Goal: Task Accomplishment & Management: Manage account settings

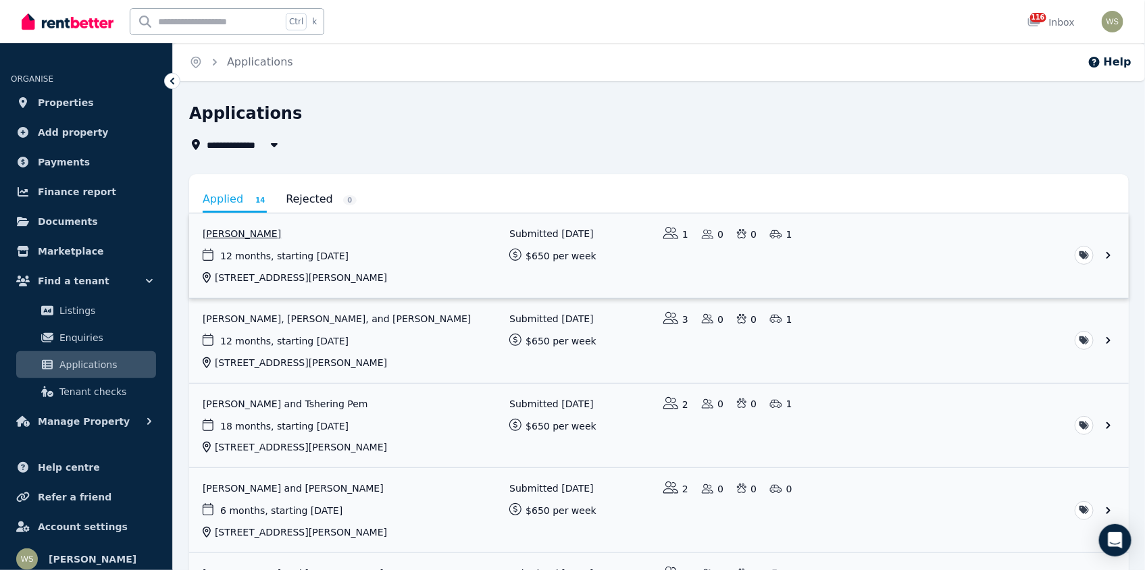
click at [267, 240] on link "View application: John Colebrook" at bounding box center [659, 255] width 940 height 84
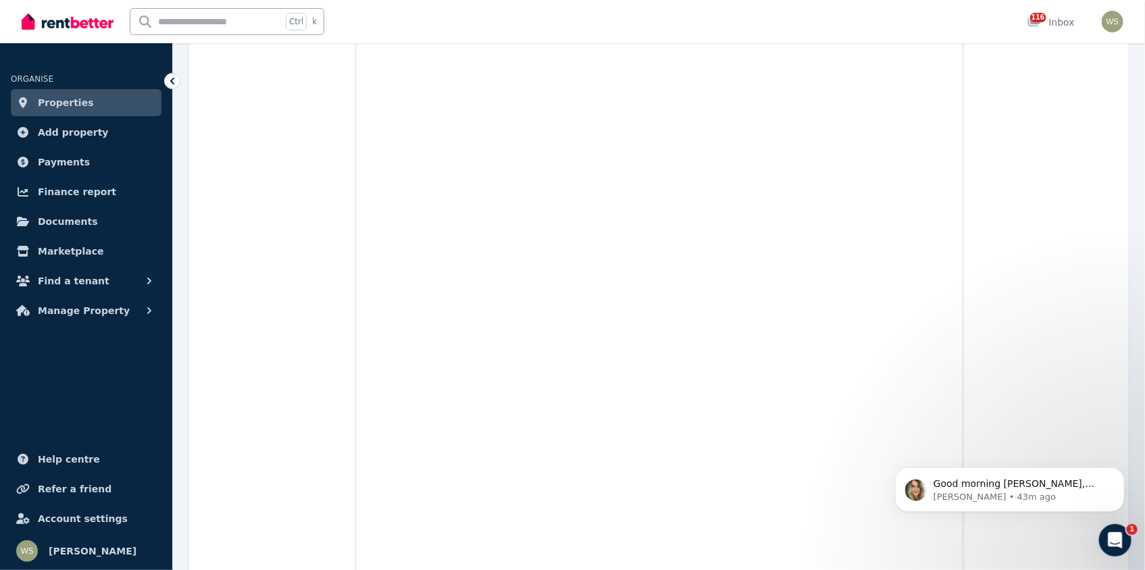
scroll to position [762, 0]
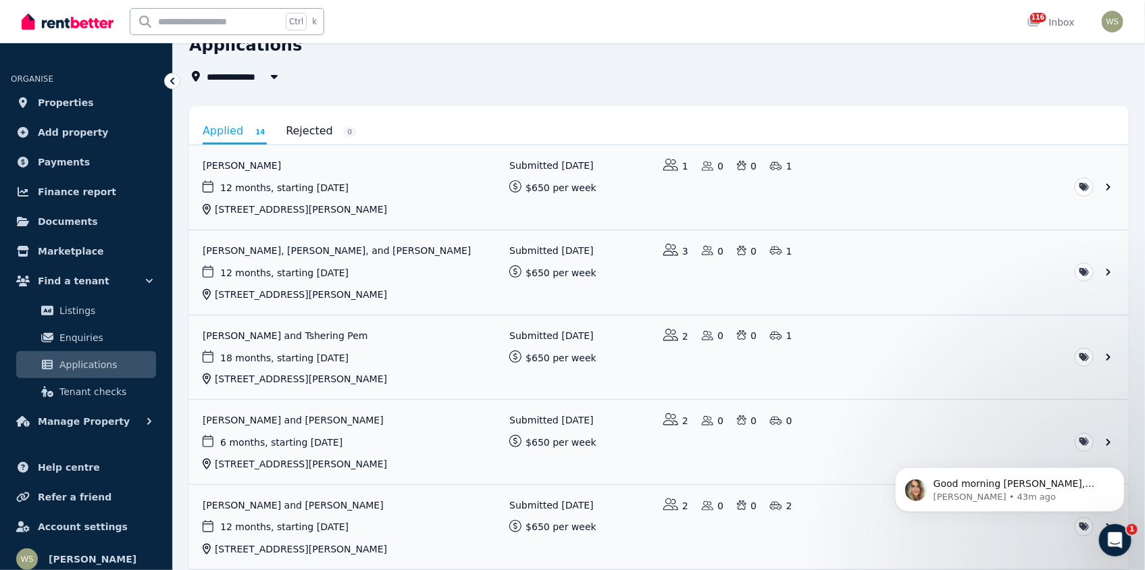
scroll to position [20, 0]
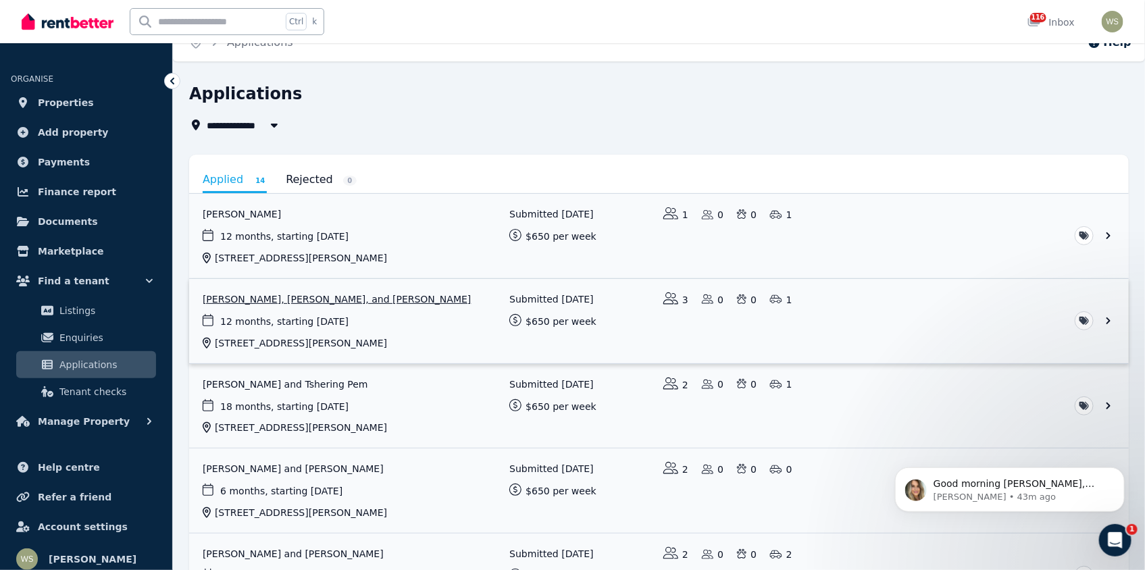
click at [277, 295] on link "View application: Tomas Guinez, Franco Lagos, and Jordina Torne" at bounding box center [659, 321] width 940 height 84
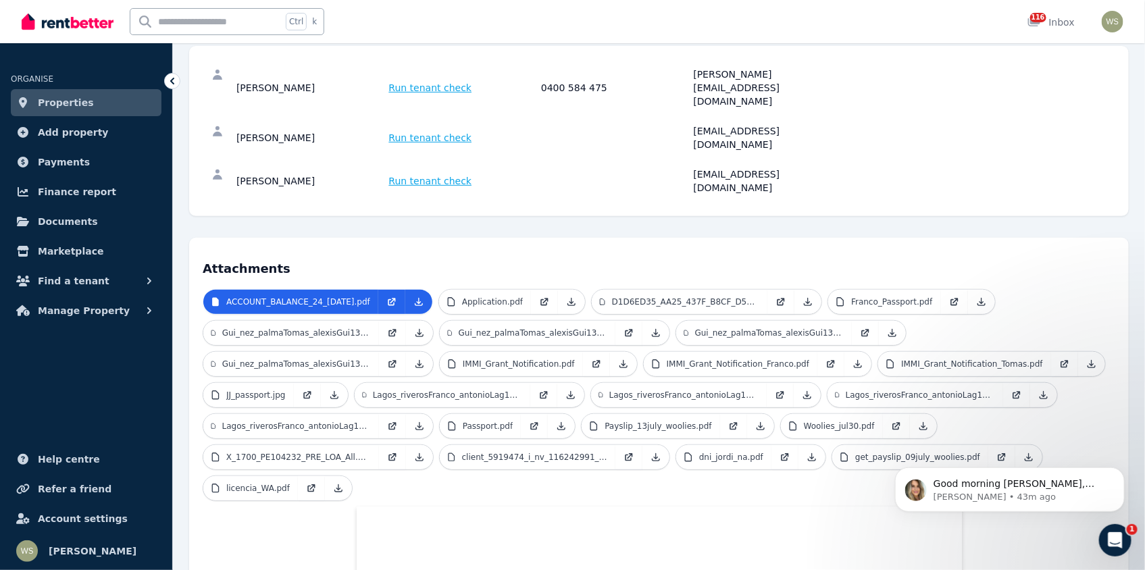
scroll to position [98, 0]
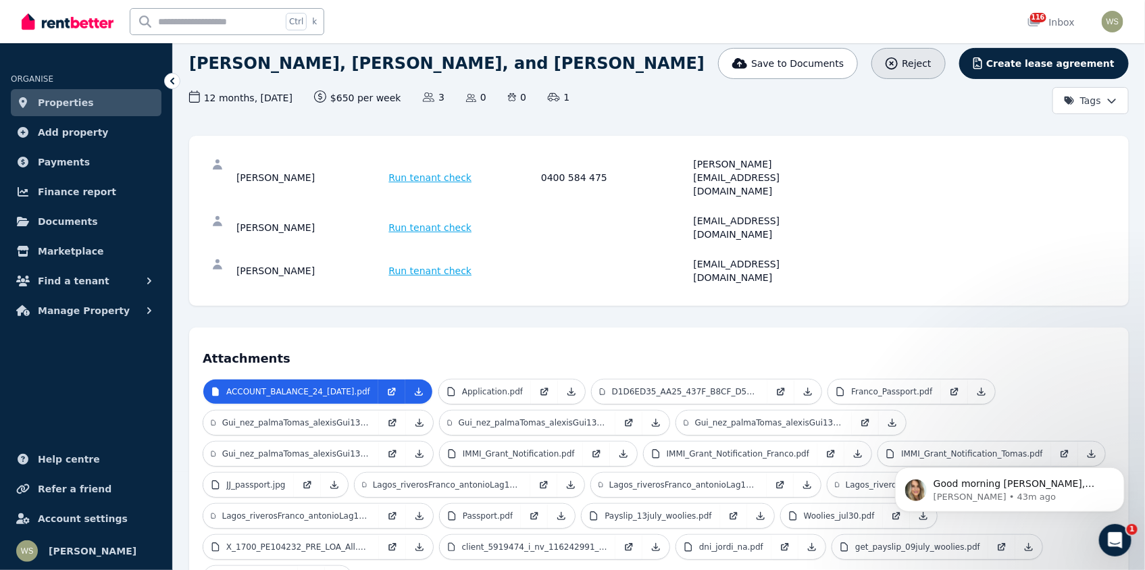
click at [931, 68] on span "Reject" at bounding box center [916, 64] width 29 height 14
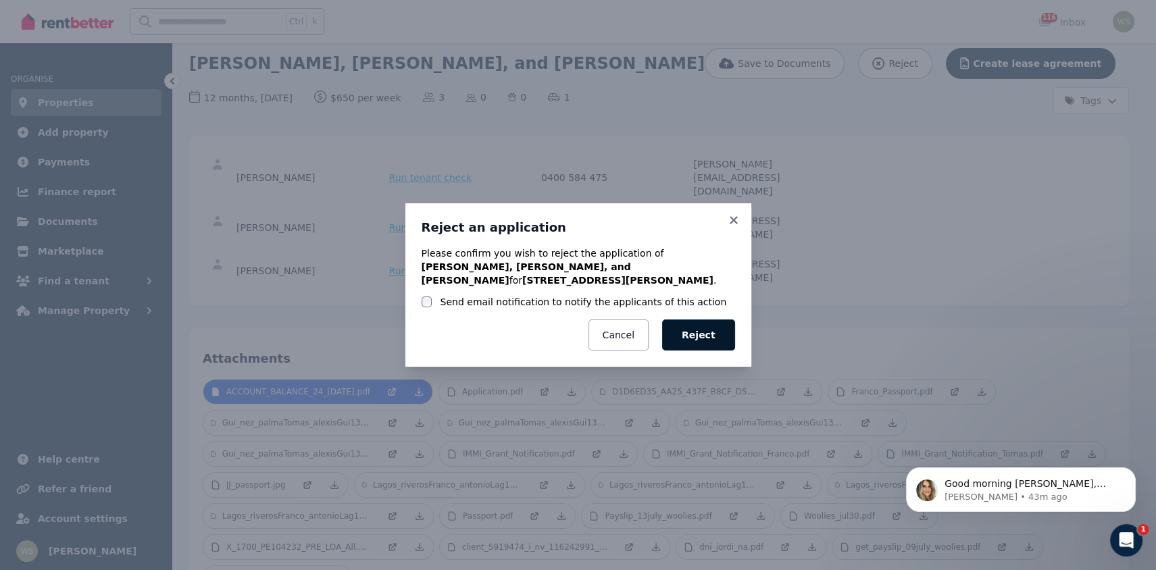
click at [698, 328] on button "Reject" at bounding box center [698, 334] width 73 height 31
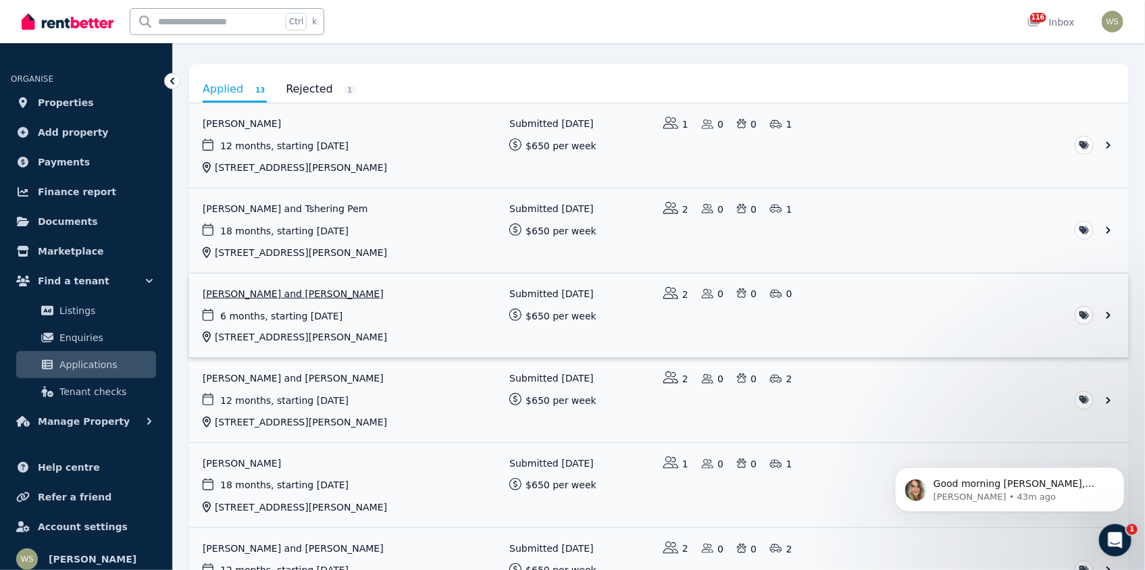
scroll to position [135, 0]
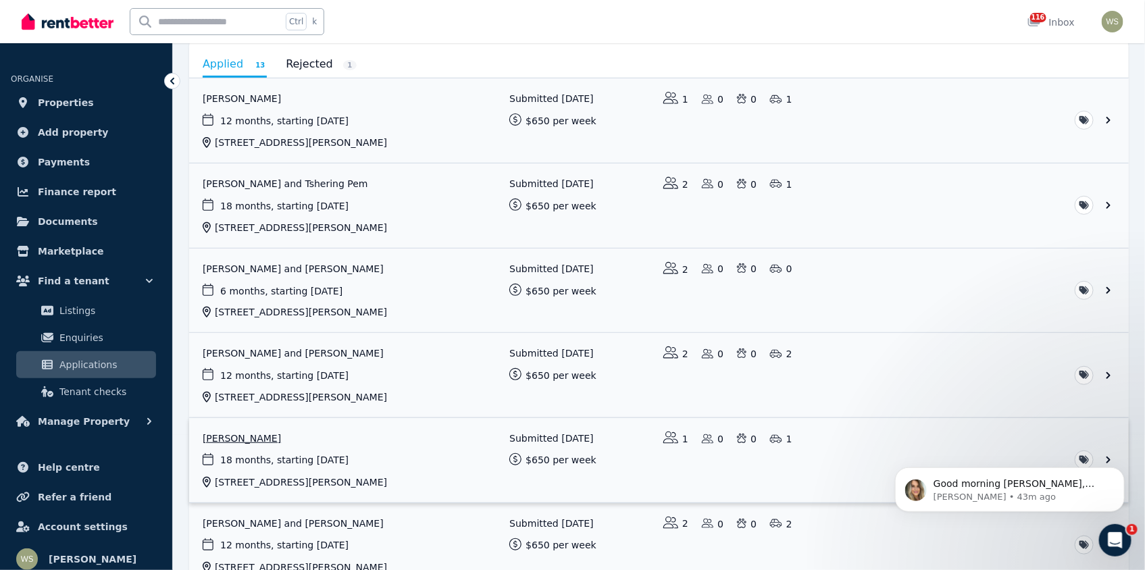
click at [242, 441] on link "View application: James Reddish" at bounding box center [659, 460] width 940 height 84
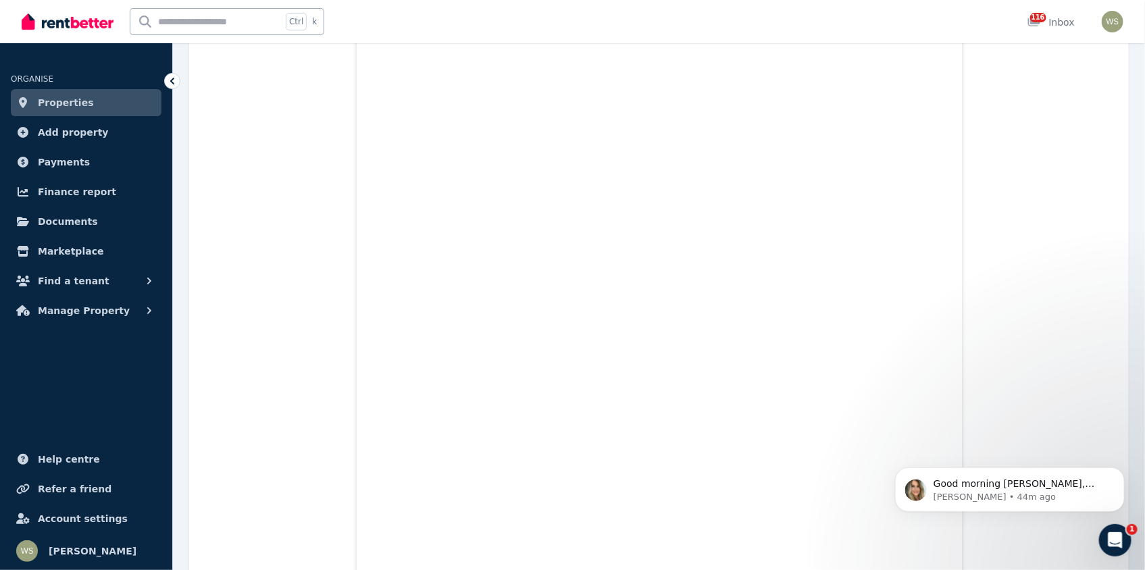
scroll to position [1271, 0]
click at [1115, 539] on icon "Open Intercom Messenger" at bounding box center [1115, 540] width 22 height 22
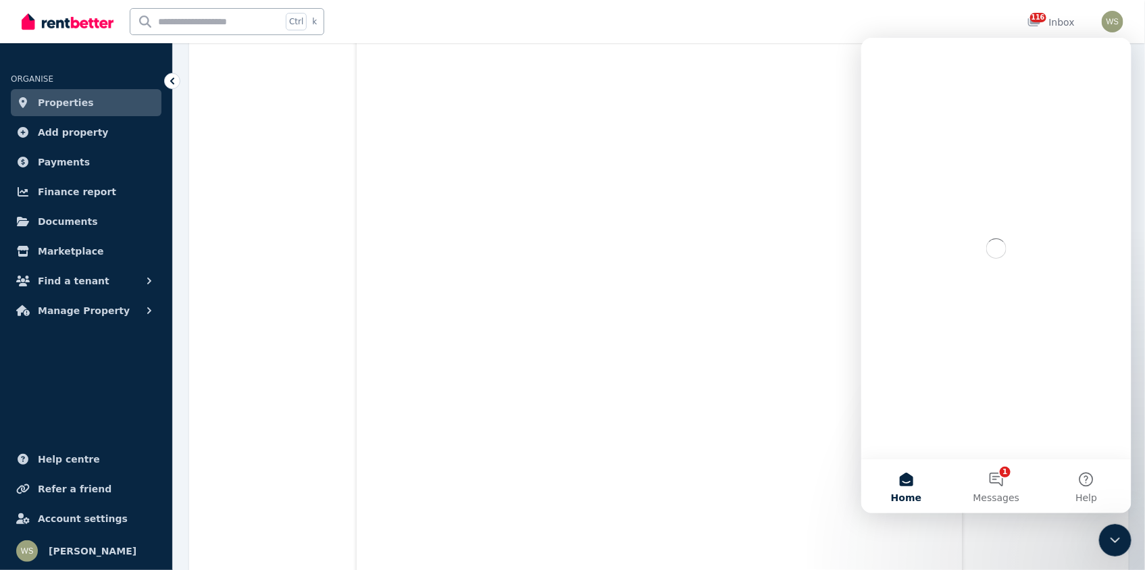
scroll to position [0, 0]
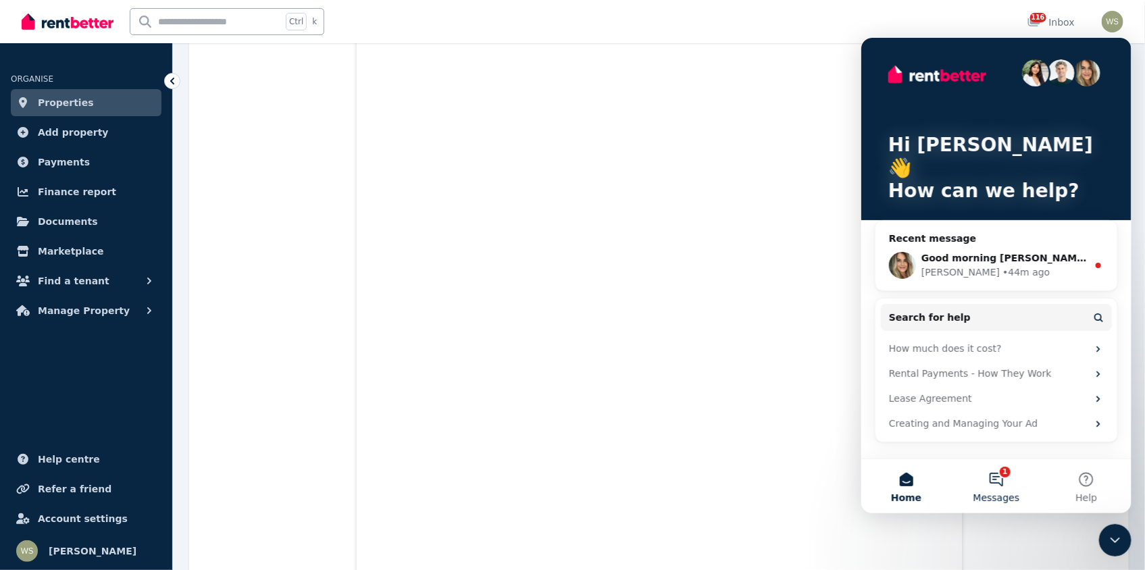
click at [992, 482] on button "1 Messages" at bounding box center [995, 486] width 90 height 54
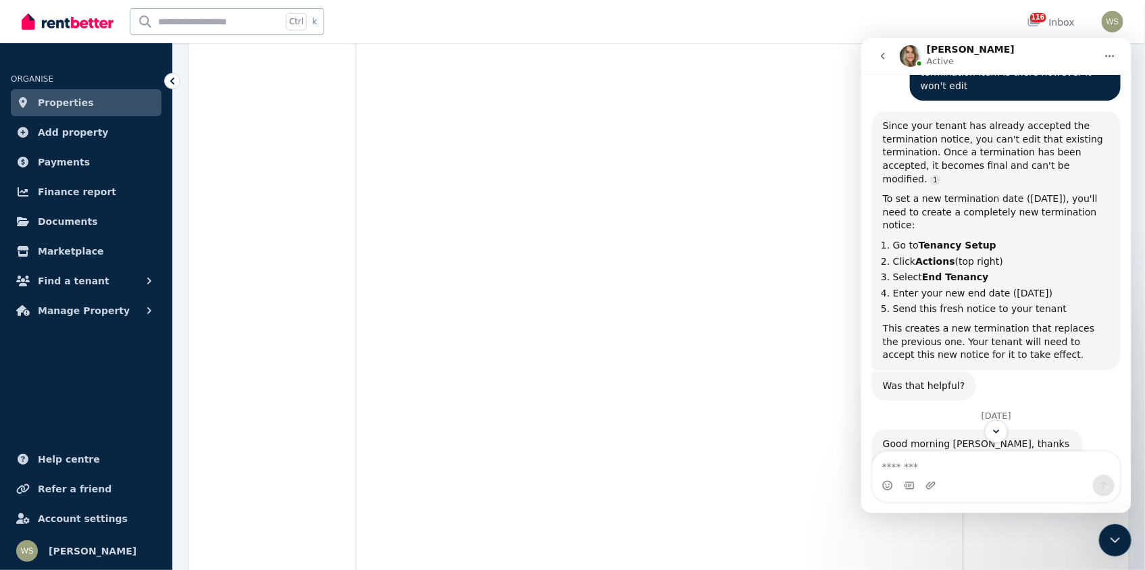
scroll to position [2414, 0]
type textarea "*******"
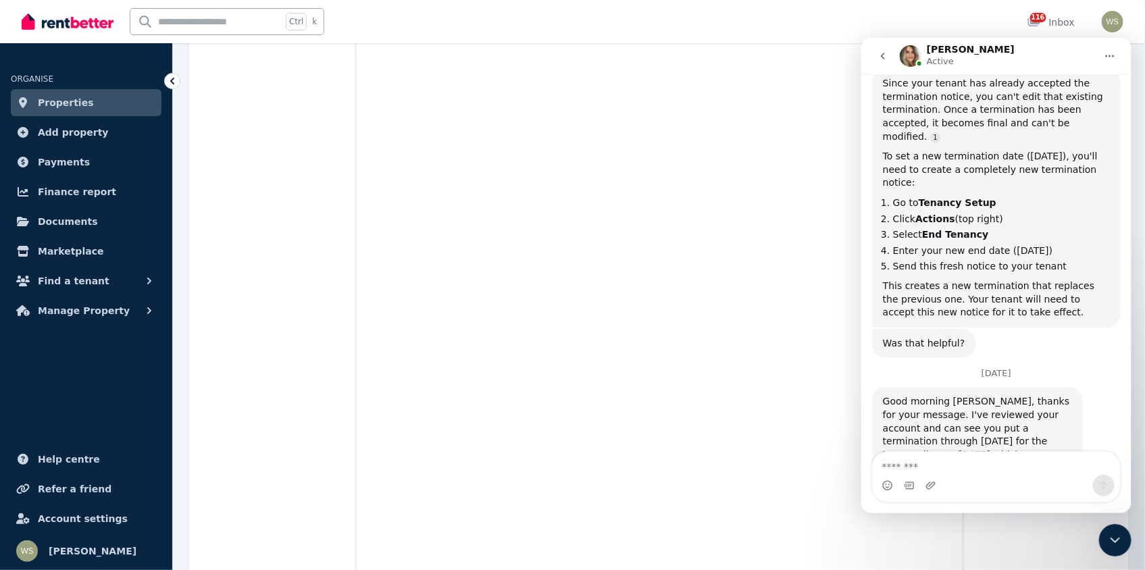
scroll to position [2455, 0]
click at [888, 462] on textarea "**********" at bounding box center [995, 462] width 247 height 23
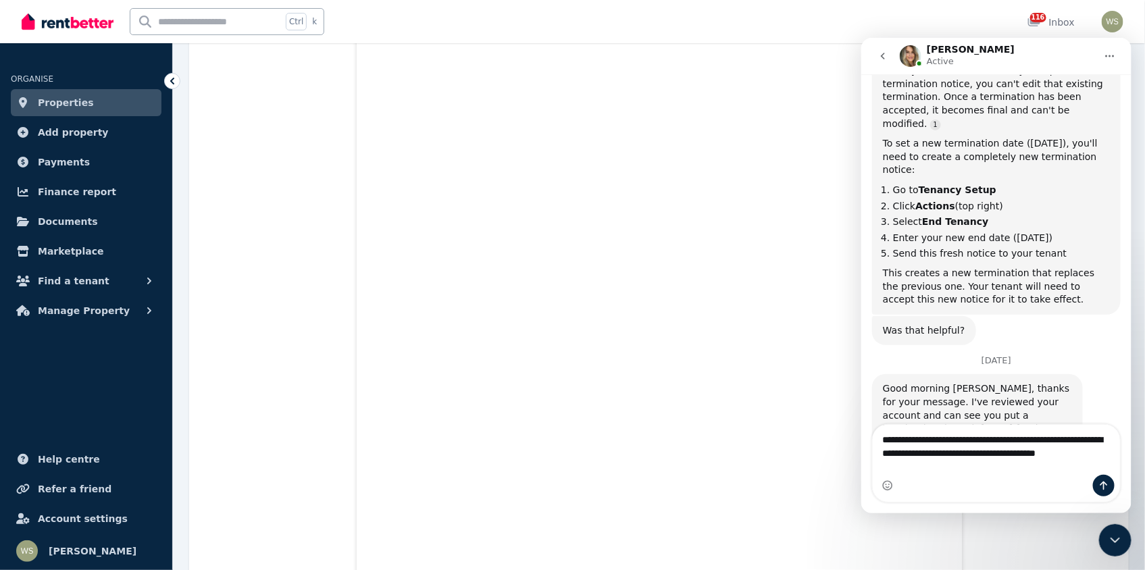
scroll to position [2468, 0]
click at [880, 451] on textarea "**********" at bounding box center [995, 442] width 247 height 36
click at [904, 461] on textarea "**********" at bounding box center [995, 442] width 247 height 36
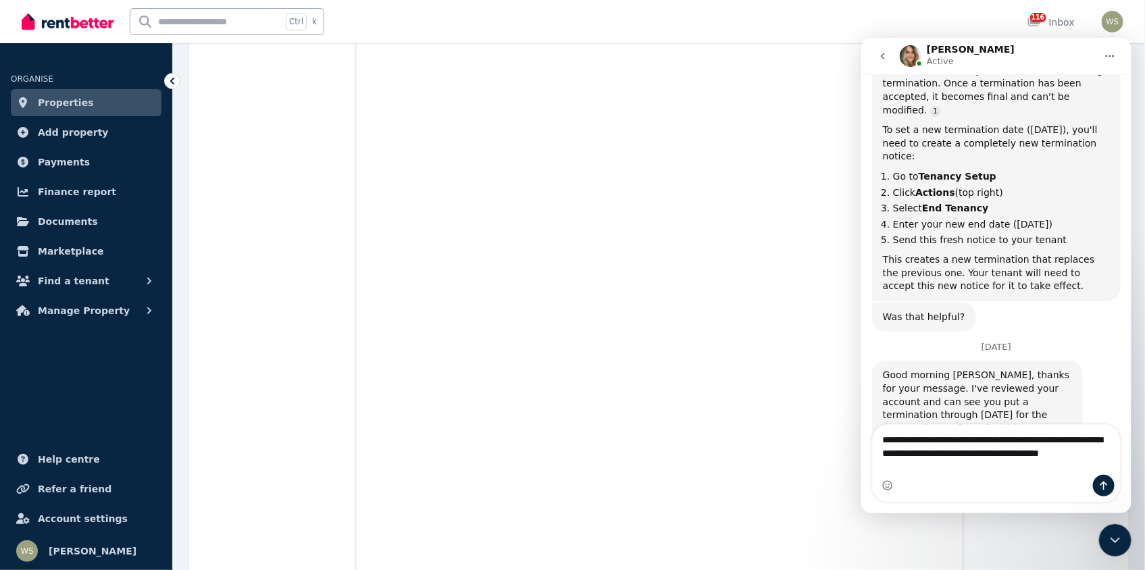
type textarea "**********"
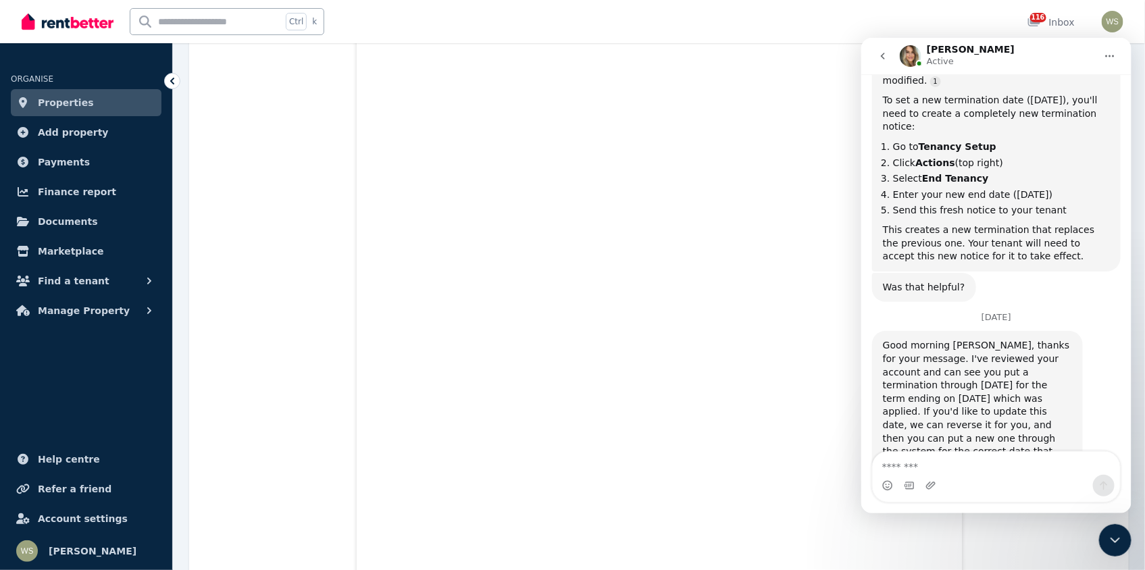
scroll to position [2511, 0]
click at [134, 309] on button "Manage Property" at bounding box center [86, 310] width 151 height 27
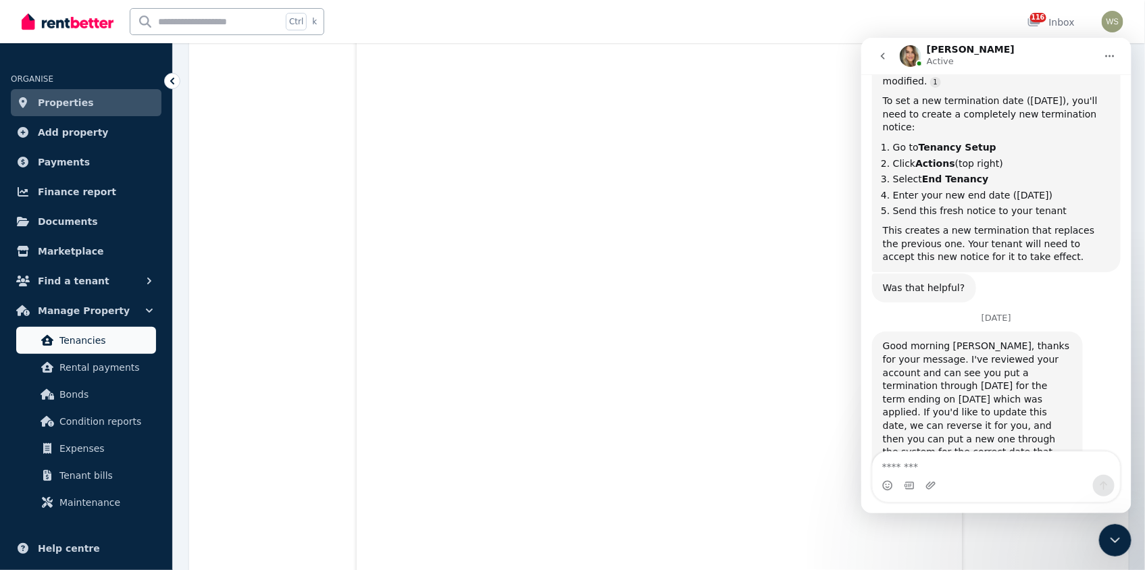
click at [105, 335] on span "Tenancies" at bounding box center [104, 340] width 91 height 16
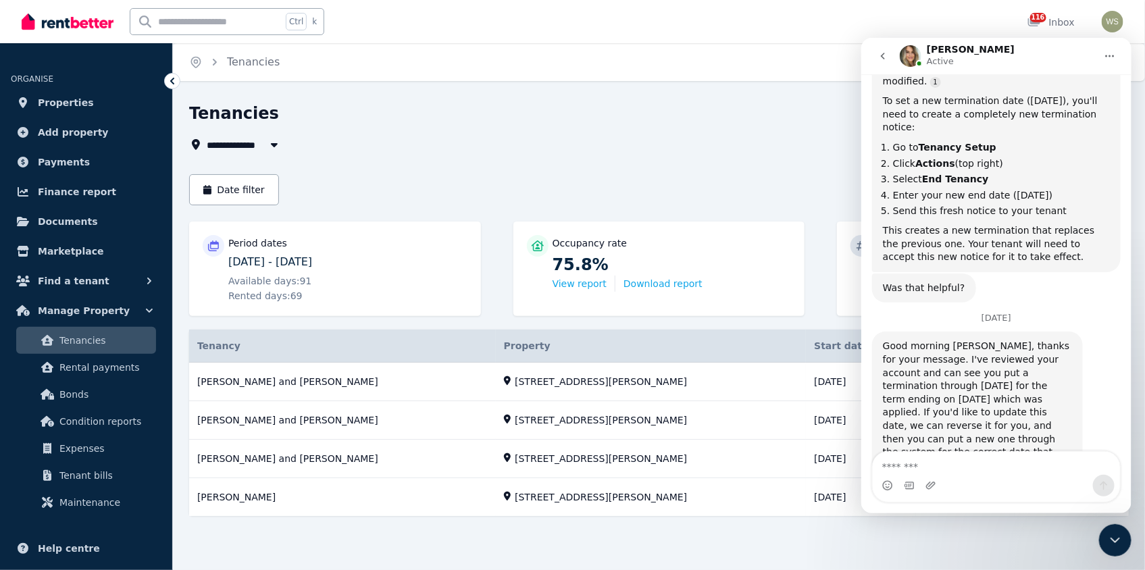
click at [1110, 541] on icon "Close Intercom Messenger" at bounding box center [1114, 540] width 16 height 16
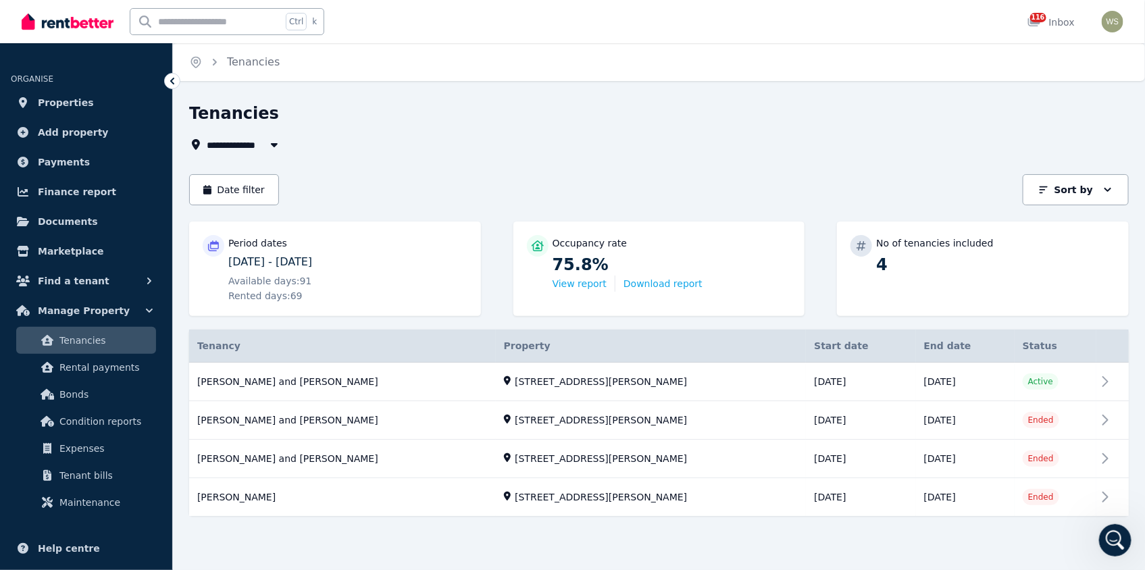
scroll to position [2512, 0]
click at [1108, 377] on link "View property details" at bounding box center [659, 382] width 940 height 39
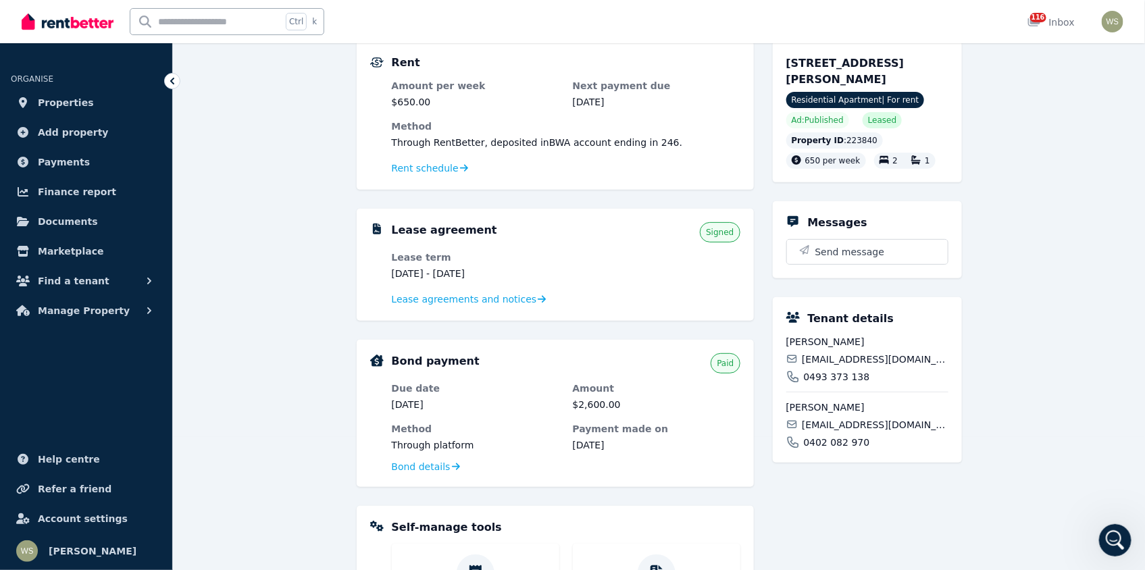
scroll to position [135, 0]
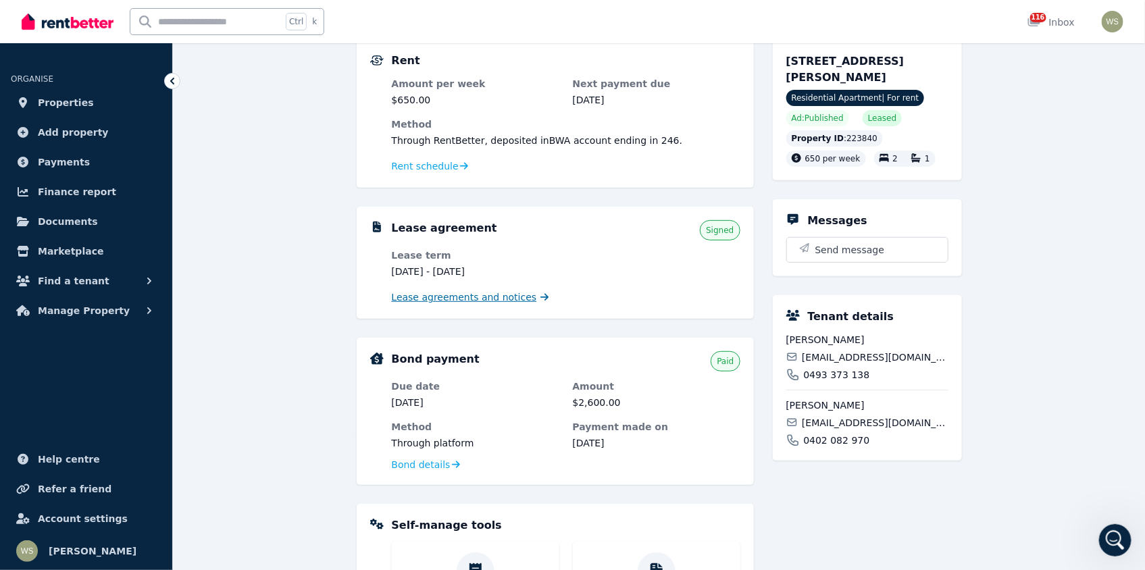
click at [509, 299] on span "Lease agreements and notices" at bounding box center [464, 297] width 145 height 14
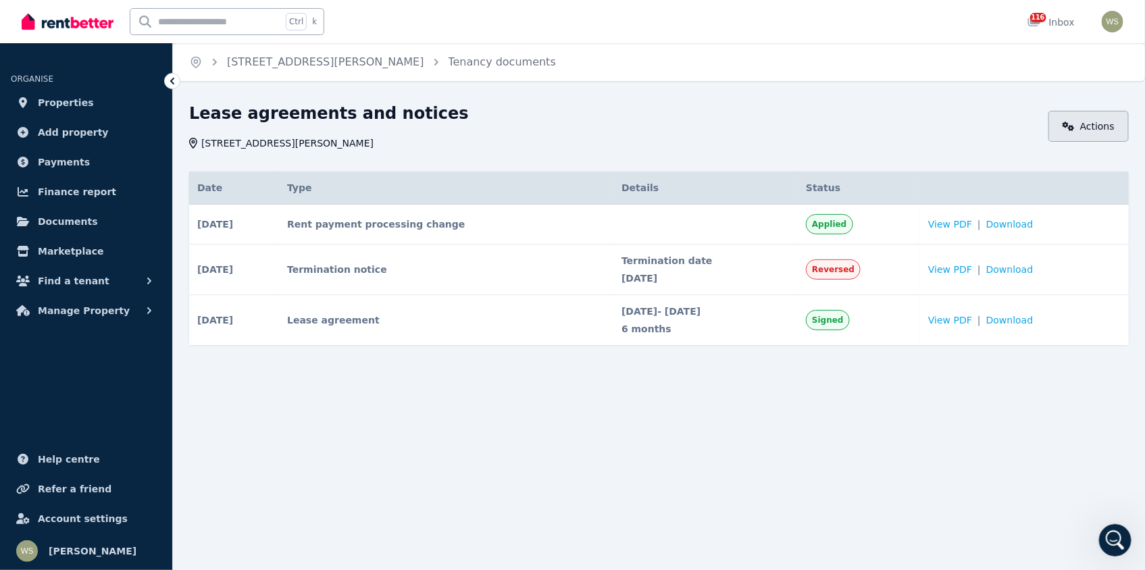
click at [1081, 128] on link "Actions" at bounding box center [1088, 126] width 80 height 31
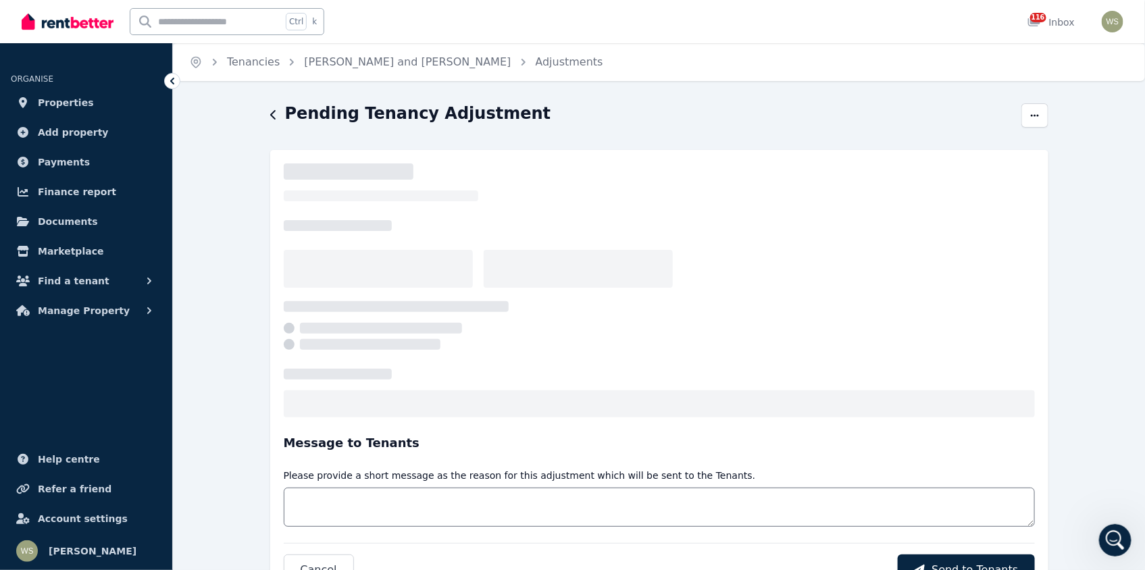
select select "**********"
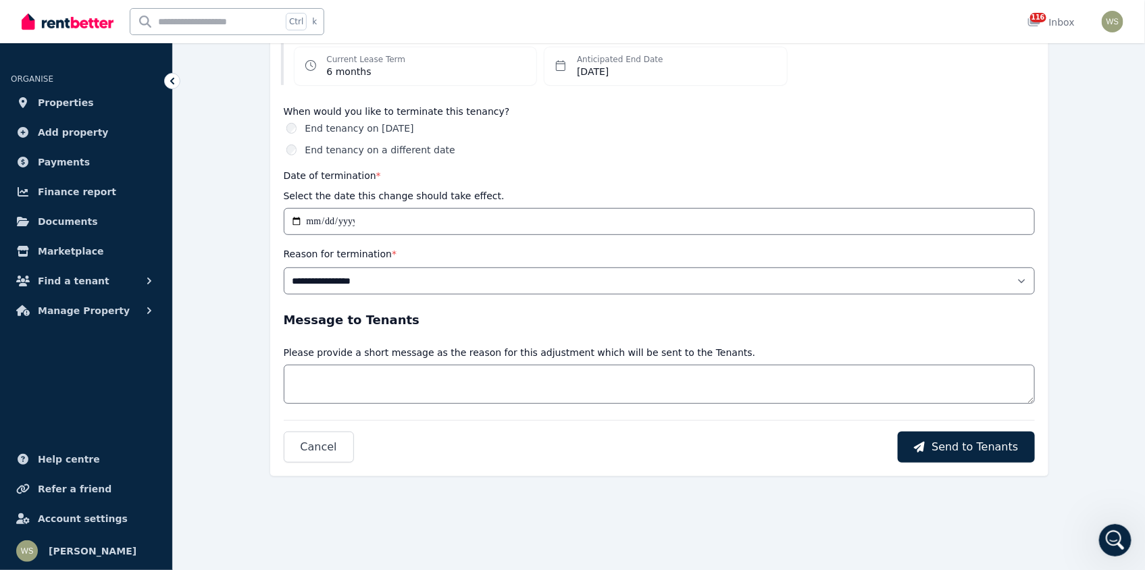
scroll to position [2564, 0]
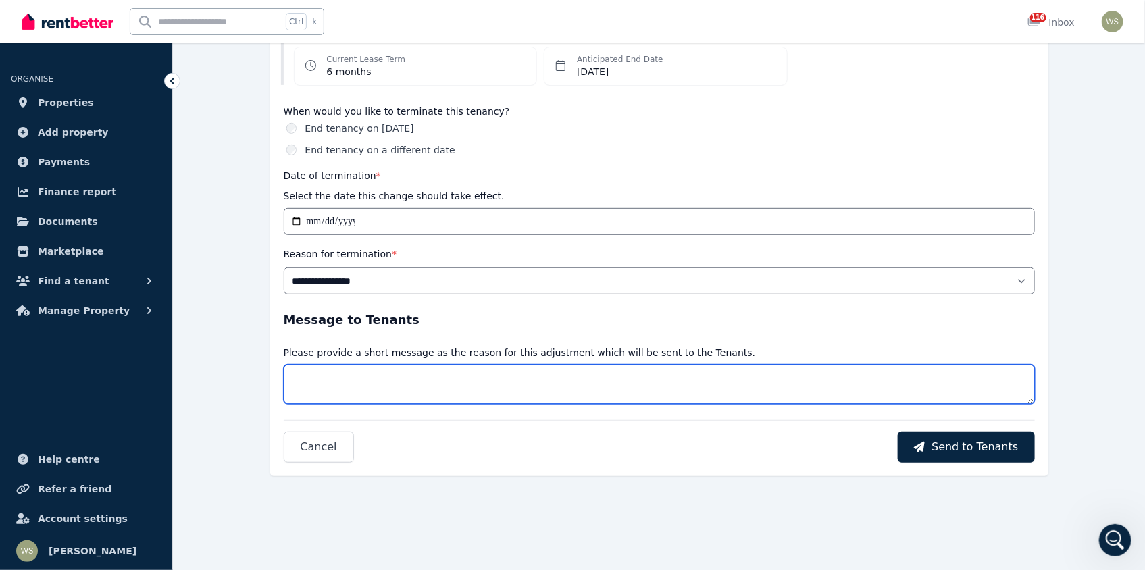
click at [340, 374] on textarea "Message" at bounding box center [659, 384] width 751 height 39
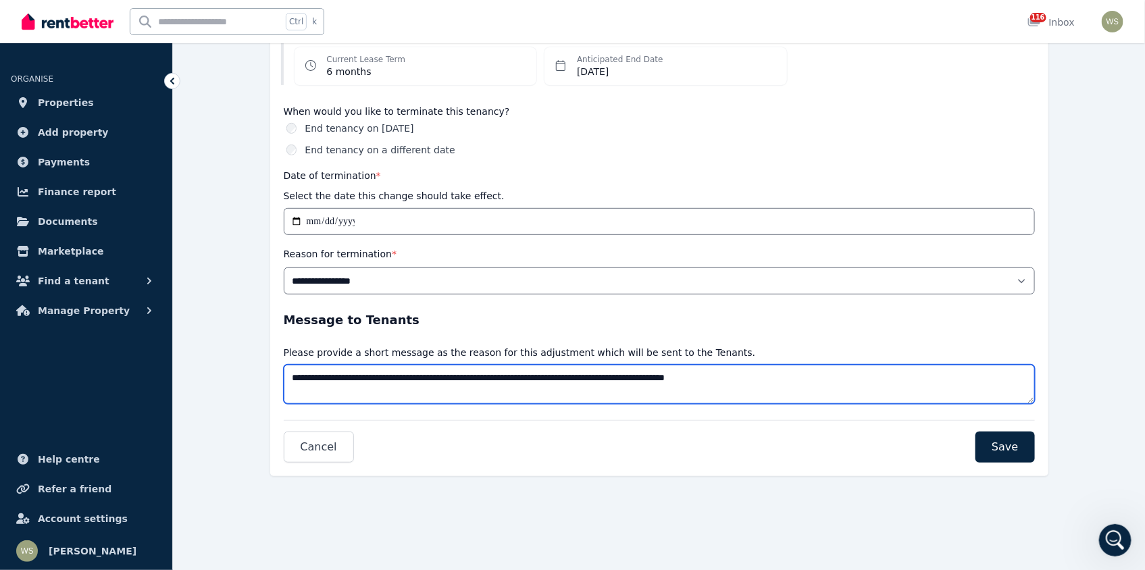
type textarea "**********"
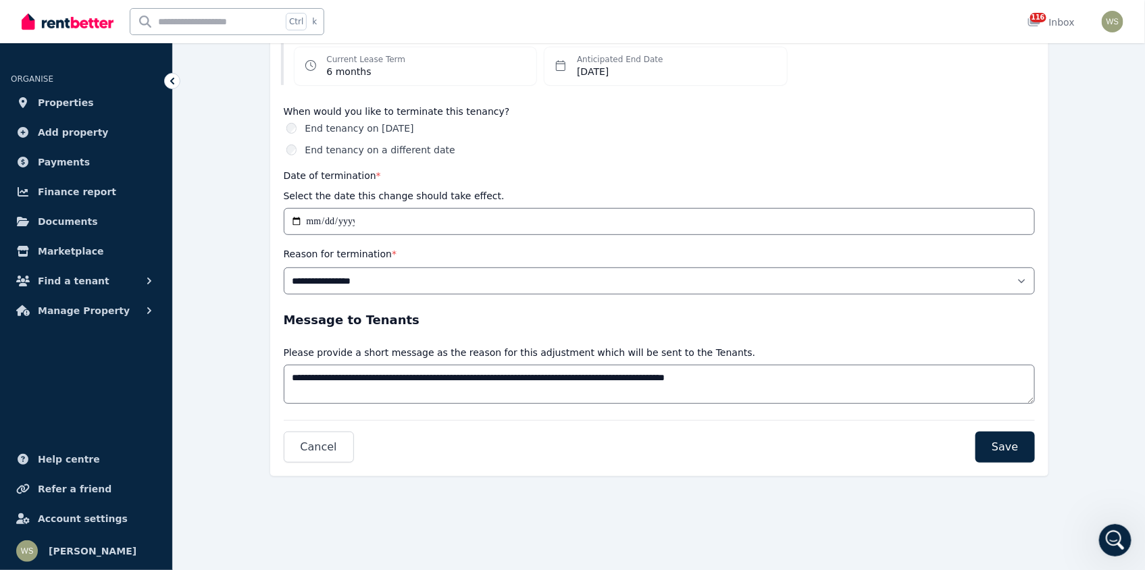
click at [563, 69] on icon at bounding box center [560, 65] width 11 height 11
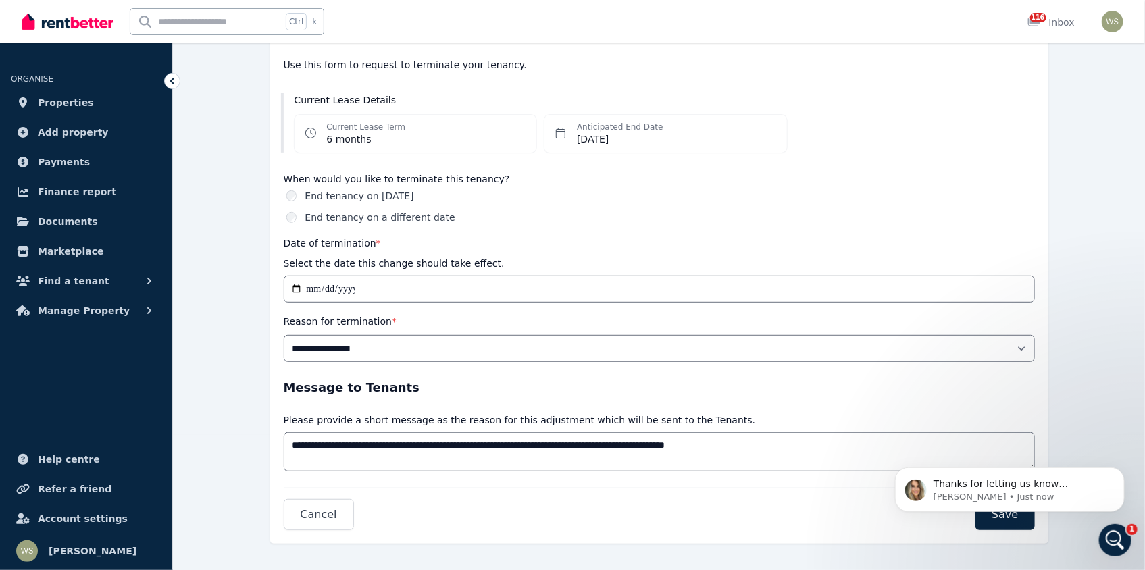
scroll to position [2684, 0]
click at [1008, 523] on body "Thanks for letting us know Whitney. We've stopped the payment for today for you…" at bounding box center [1008, 486] width 259 height 84
click at [1001, 519] on body "Thanks for letting us know Whitney. We've stopped the payment for today for you…" at bounding box center [1008, 486] width 259 height 84
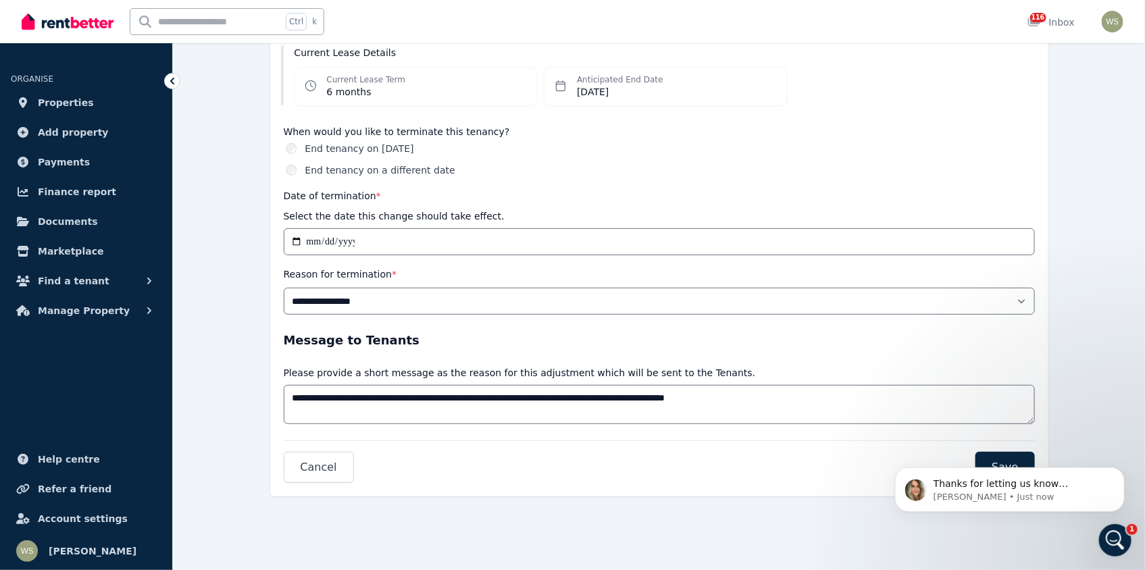
scroll to position [270, 0]
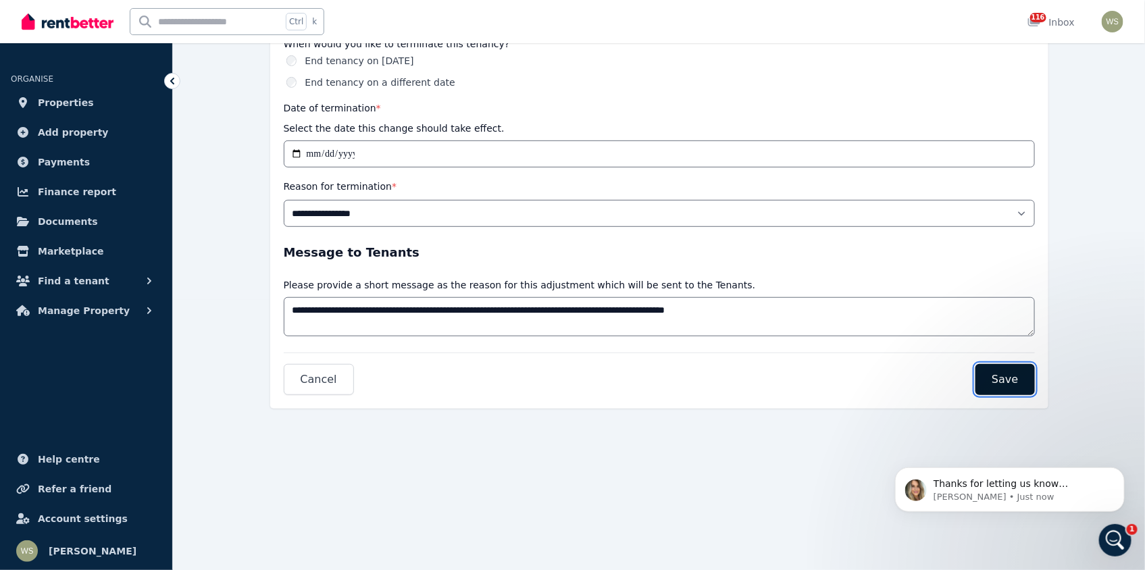
click at [1008, 381] on span "Save" at bounding box center [1005, 379] width 26 height 16
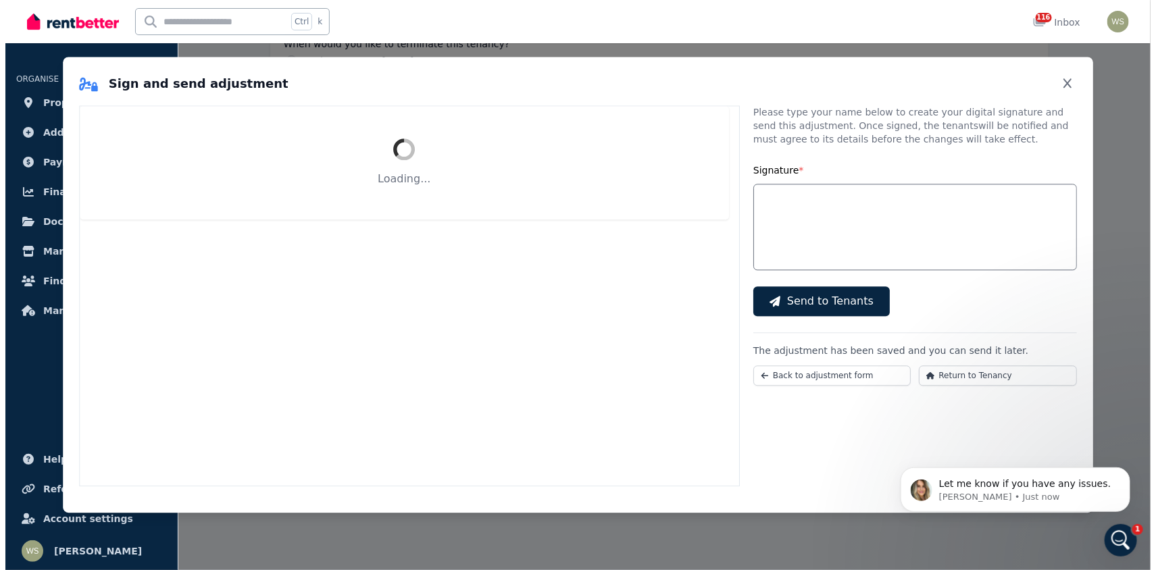
scroll to position [2663, 0]
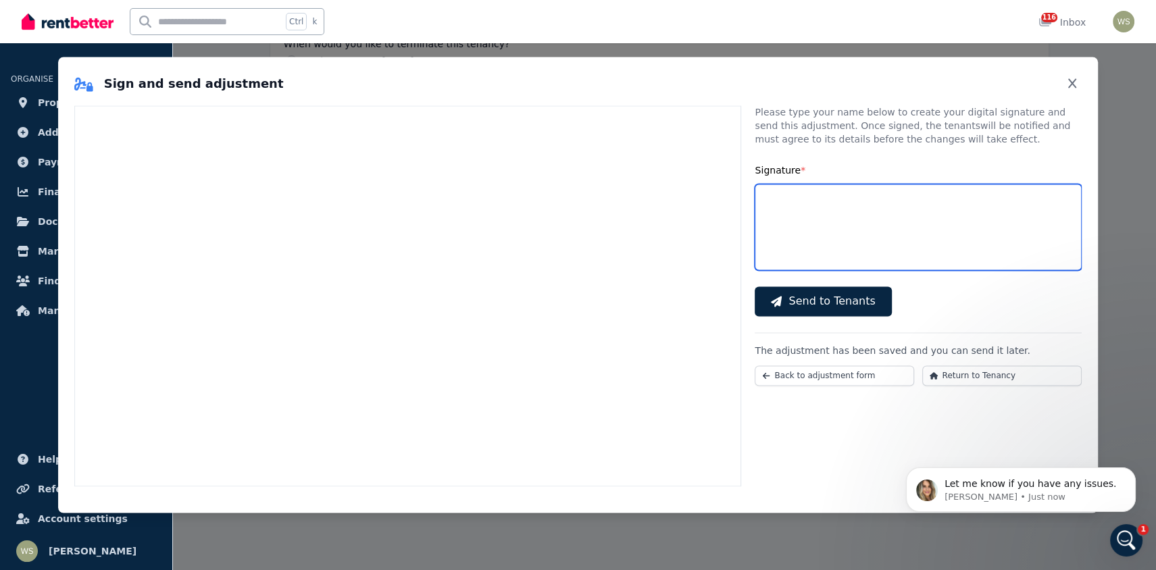
click at [883, 247] on input "Signature *" at bounding box center [917, 227] width 327 height 86
type input "**********"
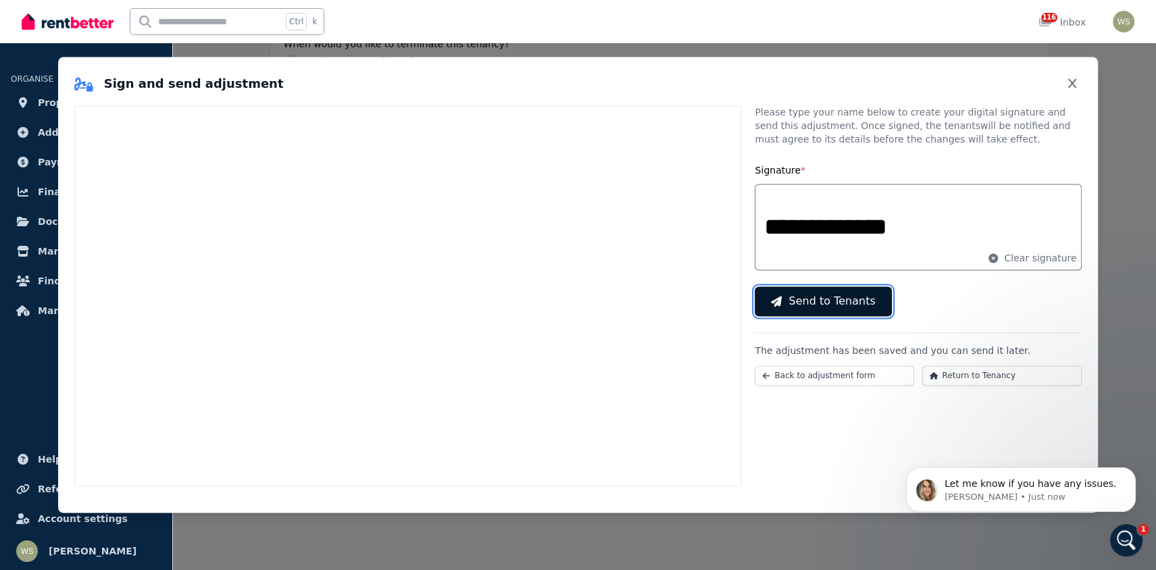
click at [849, 307] on span "Send to Tenants" at bounding box center [831, 301] width 86 height 16
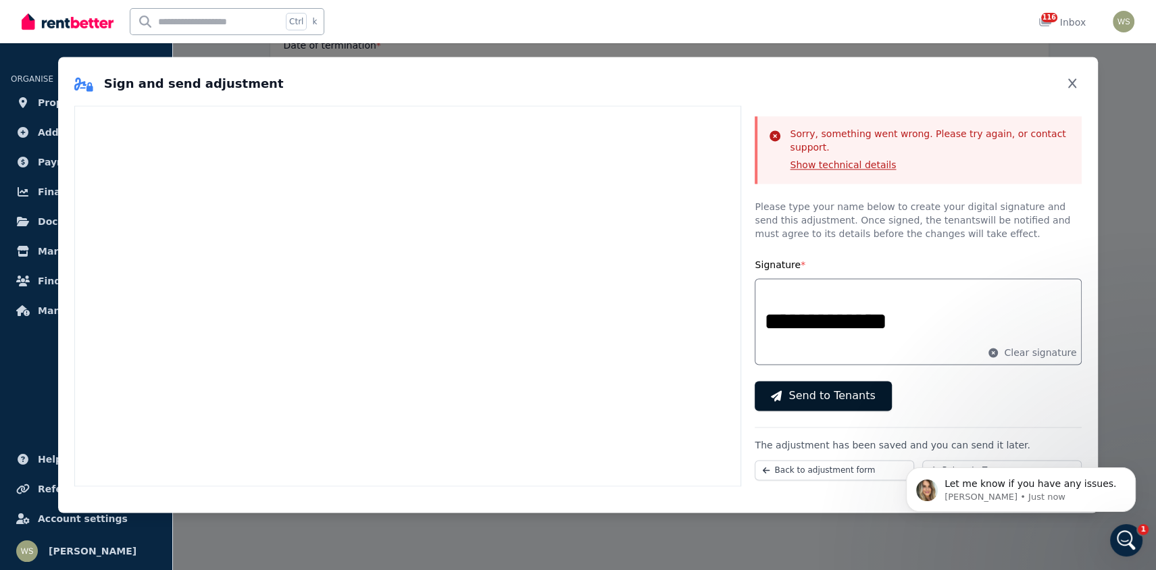
scroll to position [386, 0]
click at [871, 164] on button "Show technical details" at bounding box center [843, 165] width 106 height 14
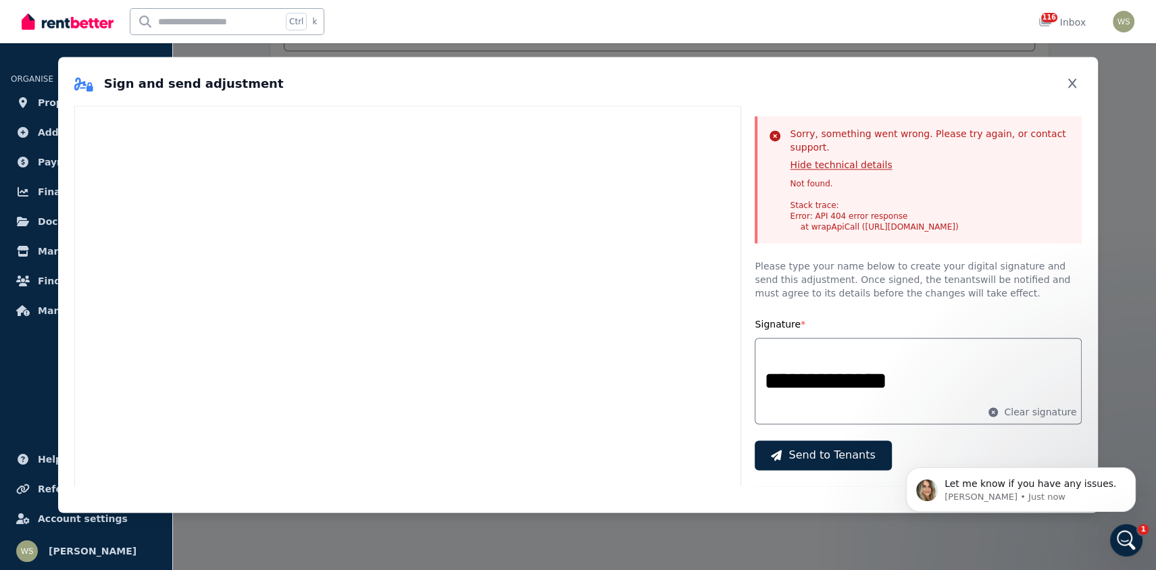
click at [1040, 326] on div "Signature *" at bounding box center [917, 324] width 327 height 16
click at [806, 463] on span "Send to Tenants" at bounding box center [831, 455] width 86 height 16
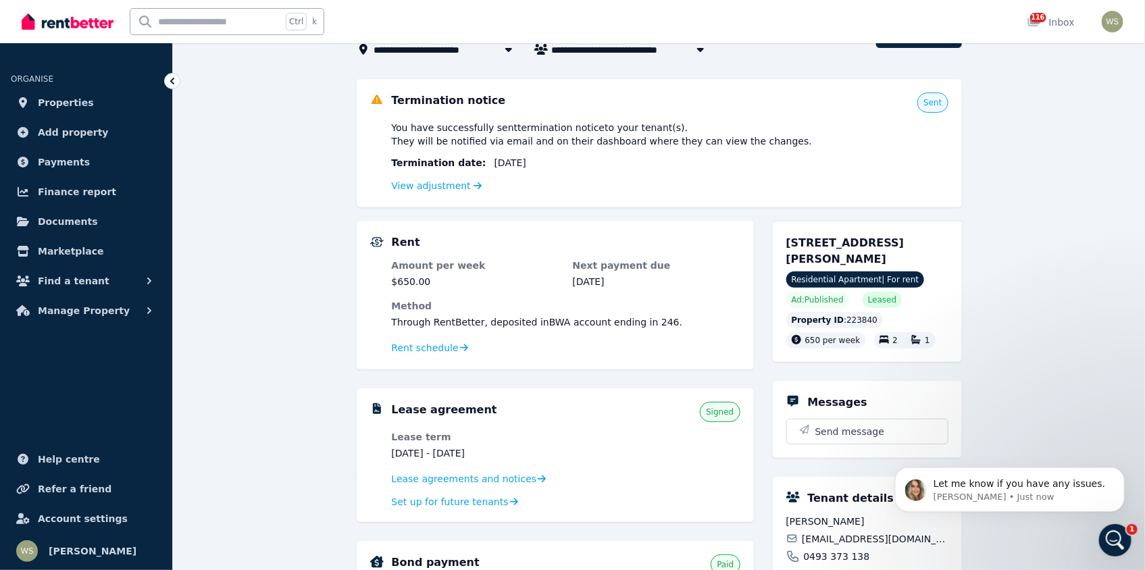
scroll to position [270, 0]
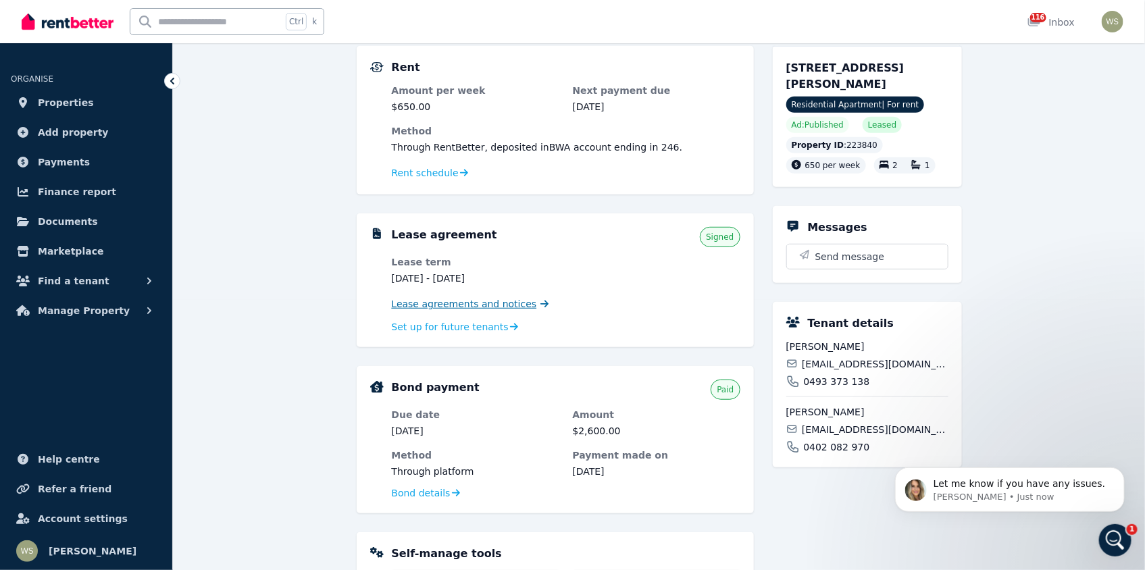
click at [509, 305] on span "Lease agreements and notices" at bounding box center [464, 304] width 145 height 14
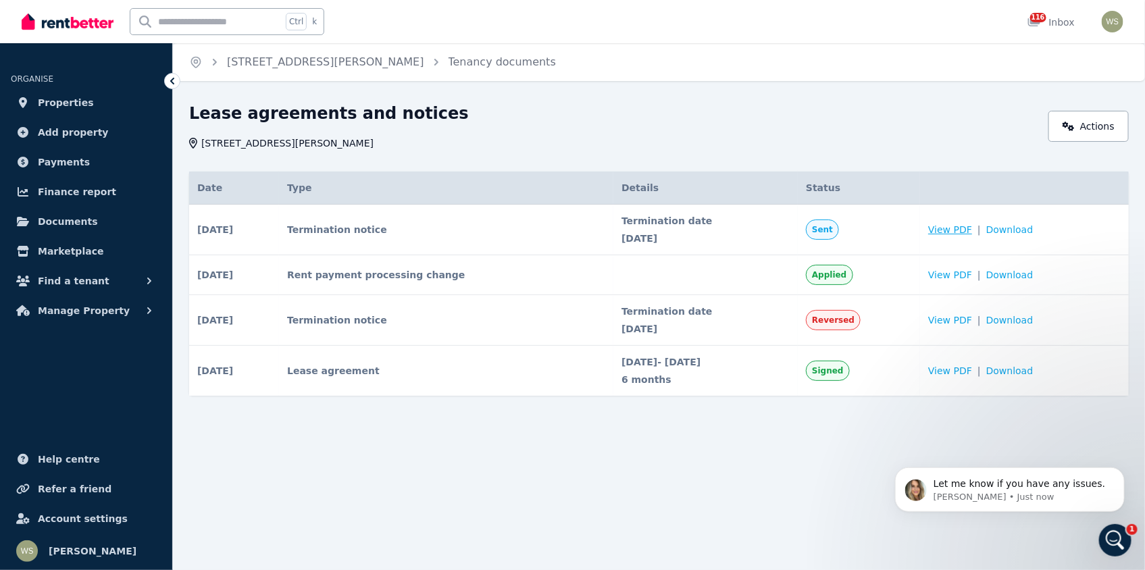
click at [955, 231] on span "View PDF" at bounding box center [950, 230] width 44 height 14
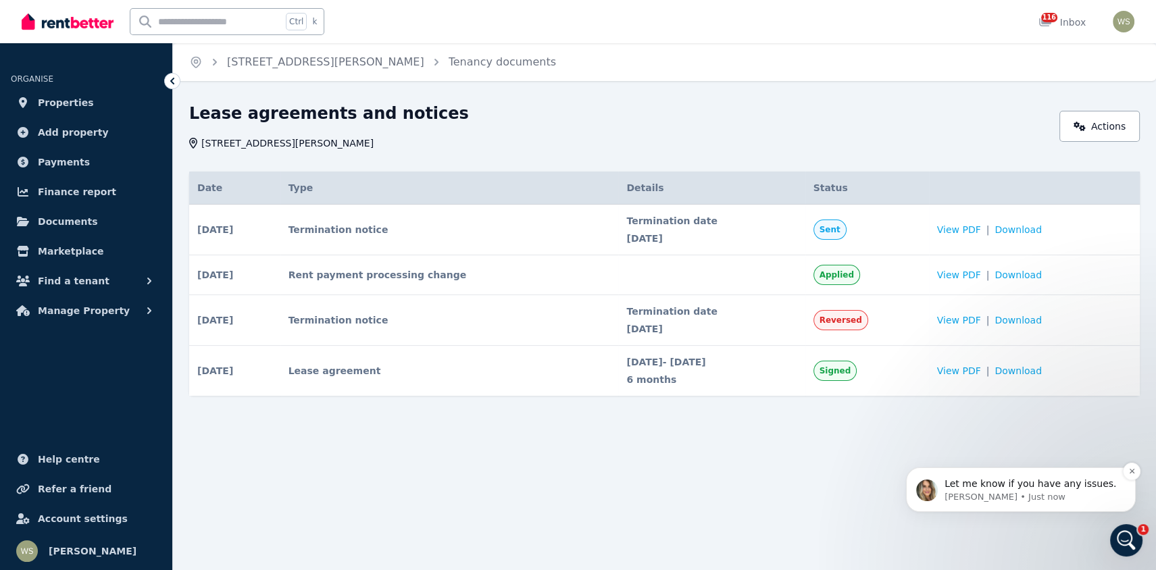
click at [1021, 490] on p "Let me know if you have any issues." at bounding box center [1031, 485] width 174 height 14
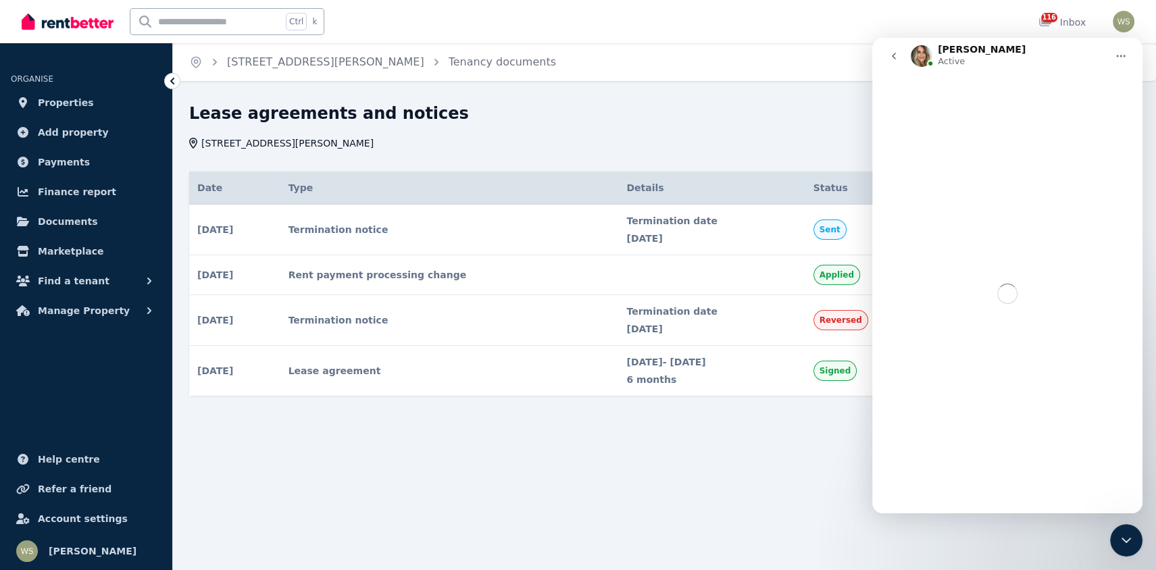
click at [1132, 540] on icon "Close Intercom Messenger" at bounding box center [1126, 540] width 16 height 16
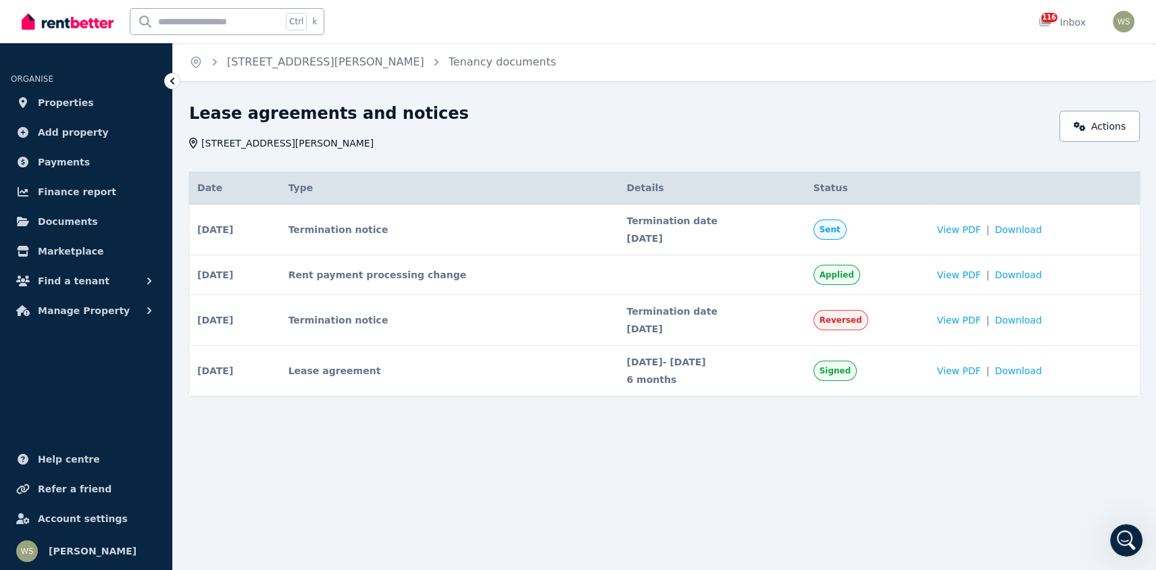
scroll to position [2685, 0]
click at [1121, 538] on icon "Open Intercom Messenger" at bounding box center [1126, 541] width 22 height 22
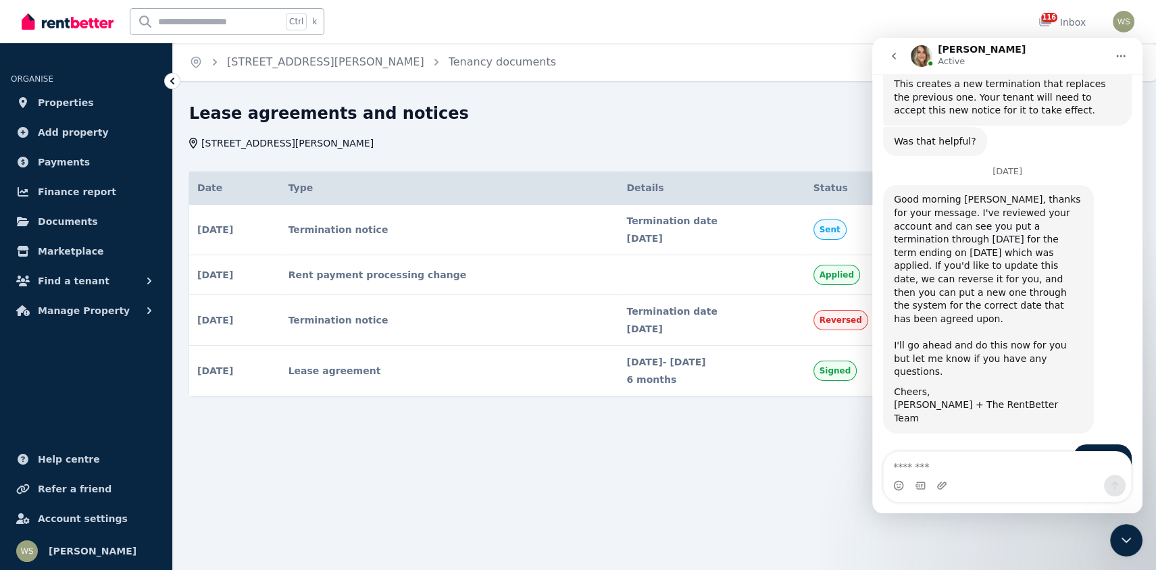
scroll to position [2663, 0]
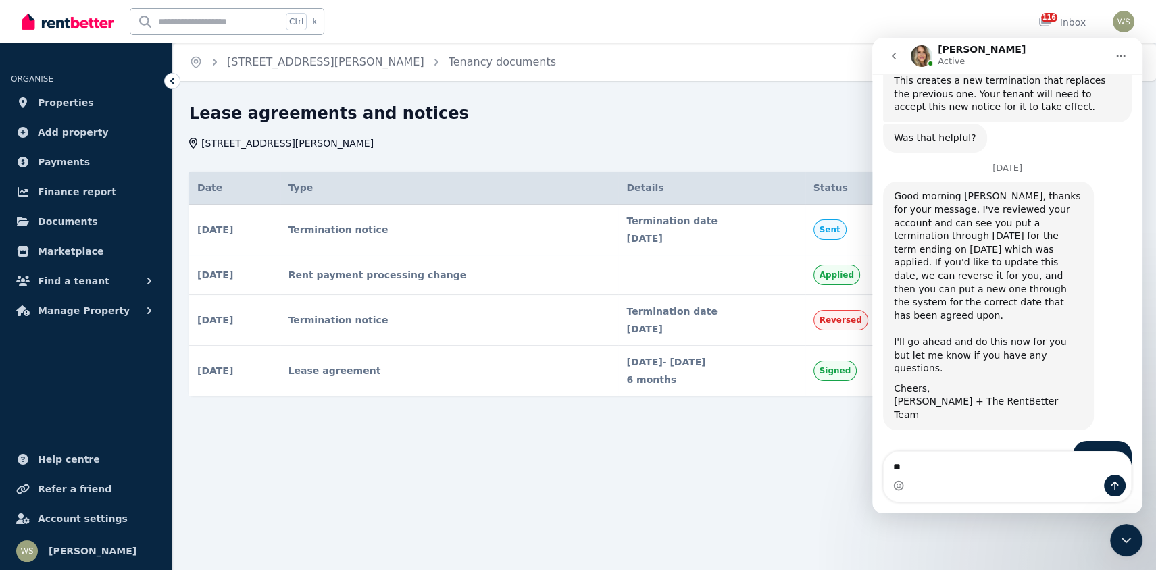
type textarea "*"
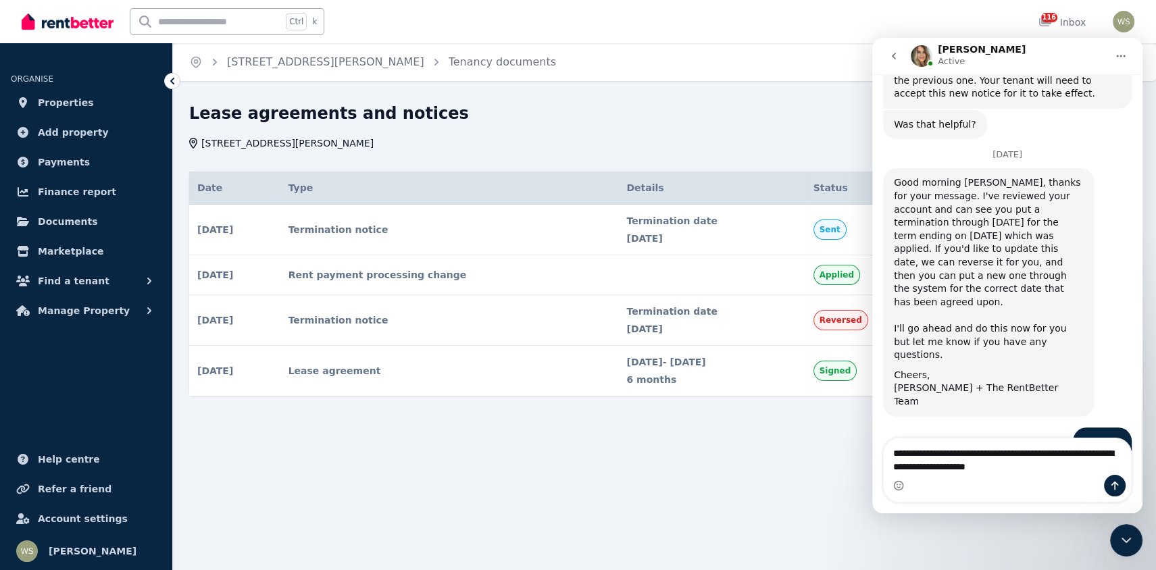
click at [1064, 485] on div "Intercom messenger" at bounding box center [1006, 486] width 247 height 22
click at [903, 469] on textarea "**********" at bounding box center [1006, 456] width 247 height 36
click at [1011, 462] on textarea "**********" at bounding box center [1006, 456] width 247 height 36
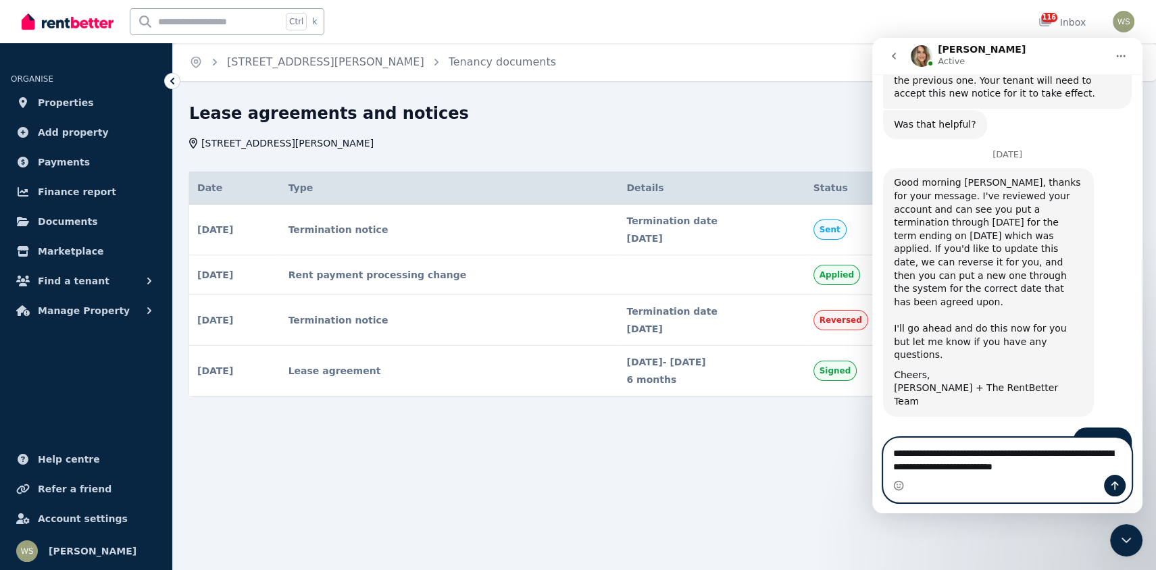
click at [986, 454] on textarea "**********" at bounding box center [1006, 456] width 247 height 36
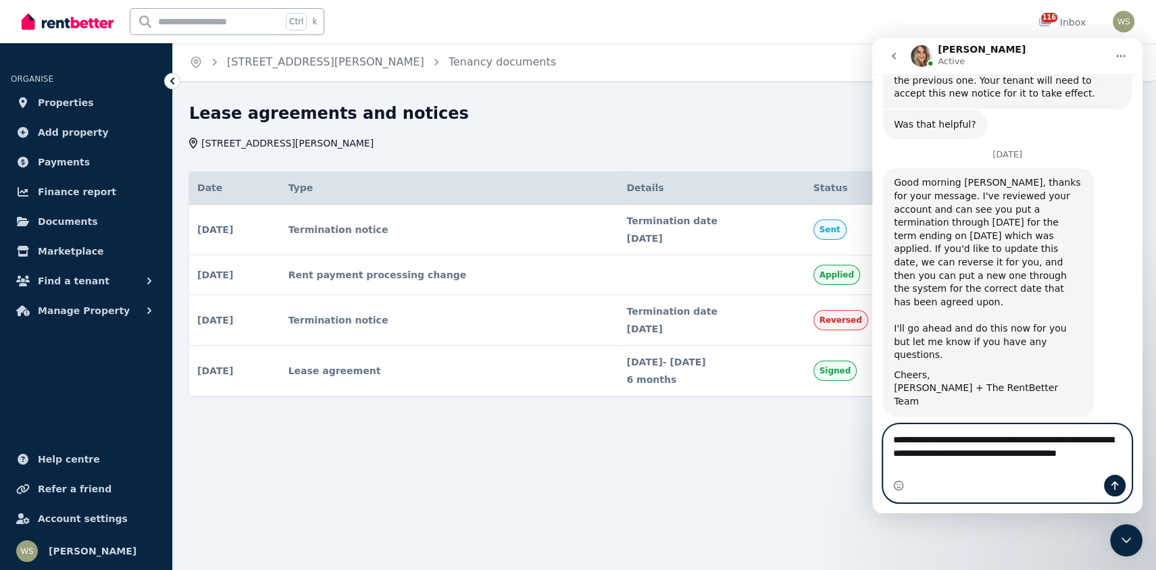
scroll to position [2689, 0]
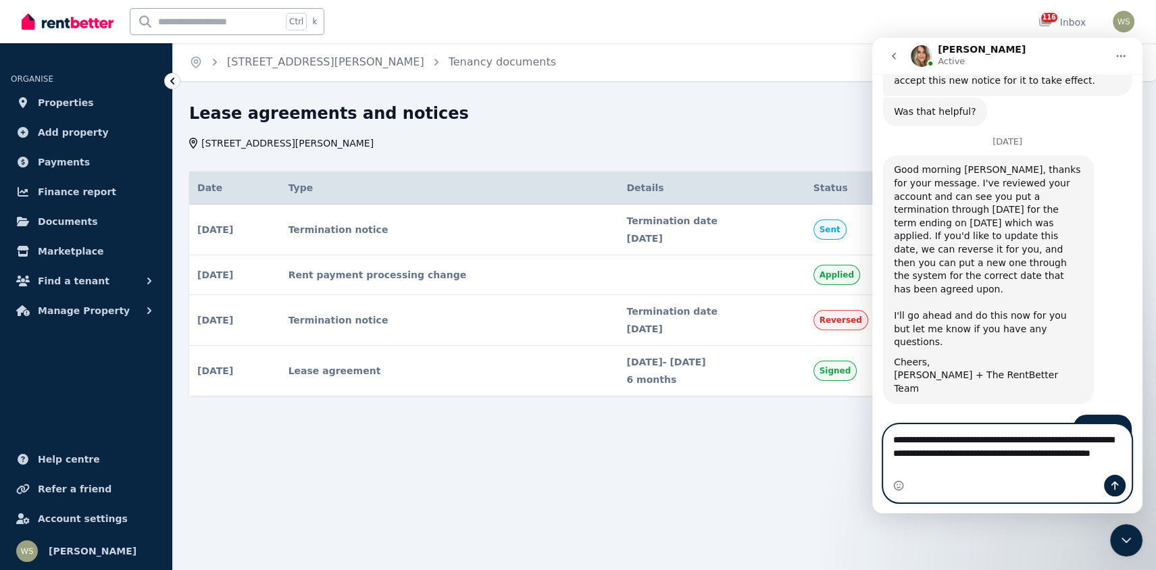
type textarea "**********"
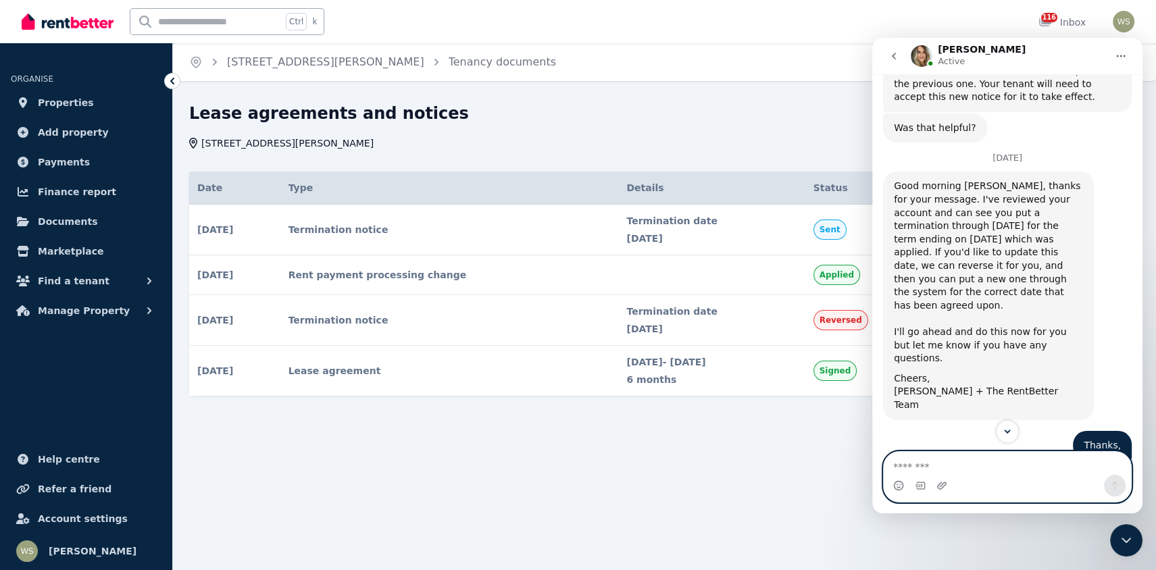
scroll to position [2729, 0]
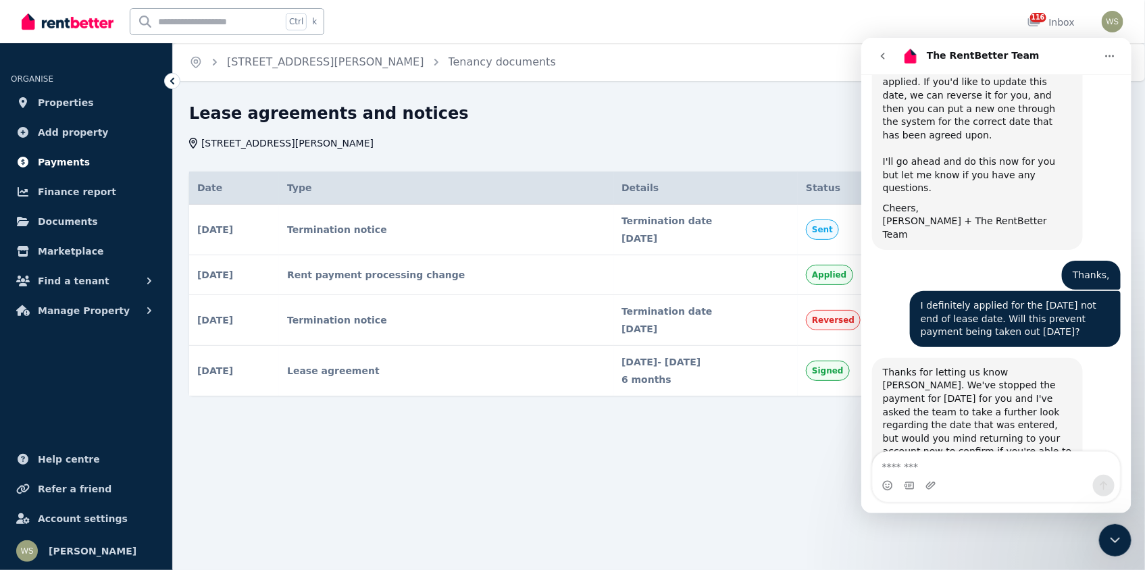
scroll to position [2919, 0]
